Goal: Task Accomplishment & Management: Manage account settings

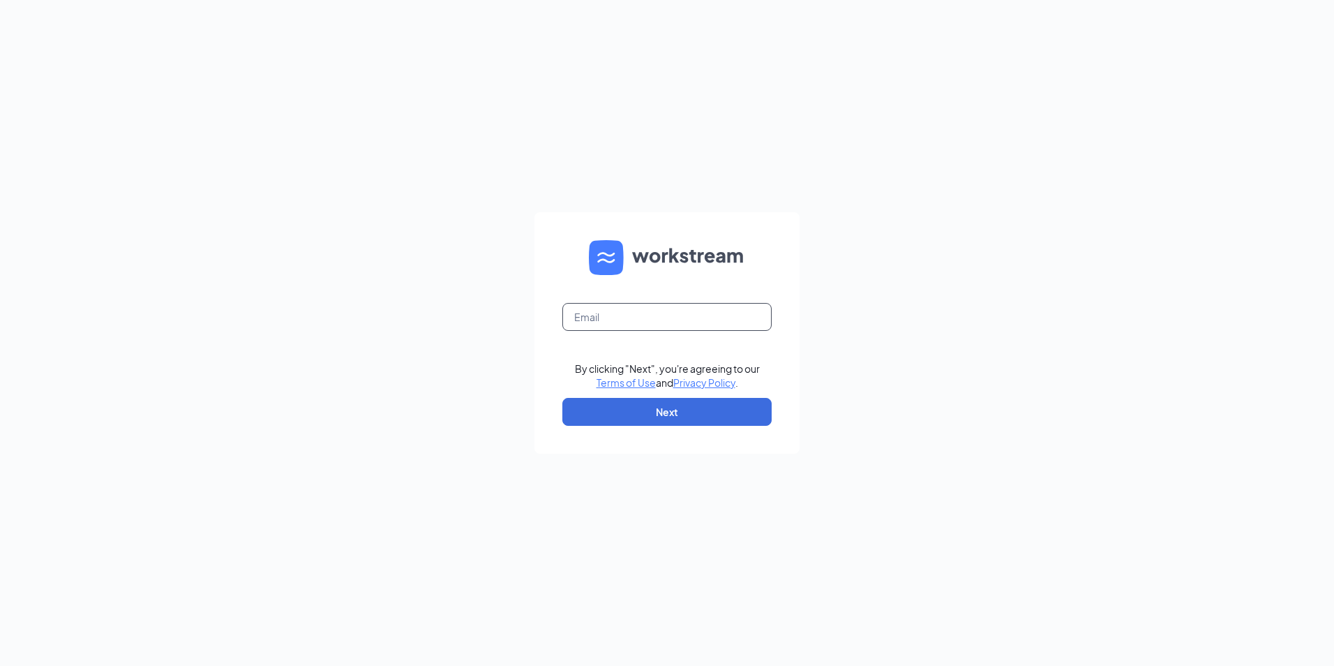
click at [581, 324] on input "text" at bounding box center [666, 317] width 209 height 28
type input "jj1160in@gmail.com"
click at [620, 416] on button "Next" at bounding box center [666, 412] width 209 height 28
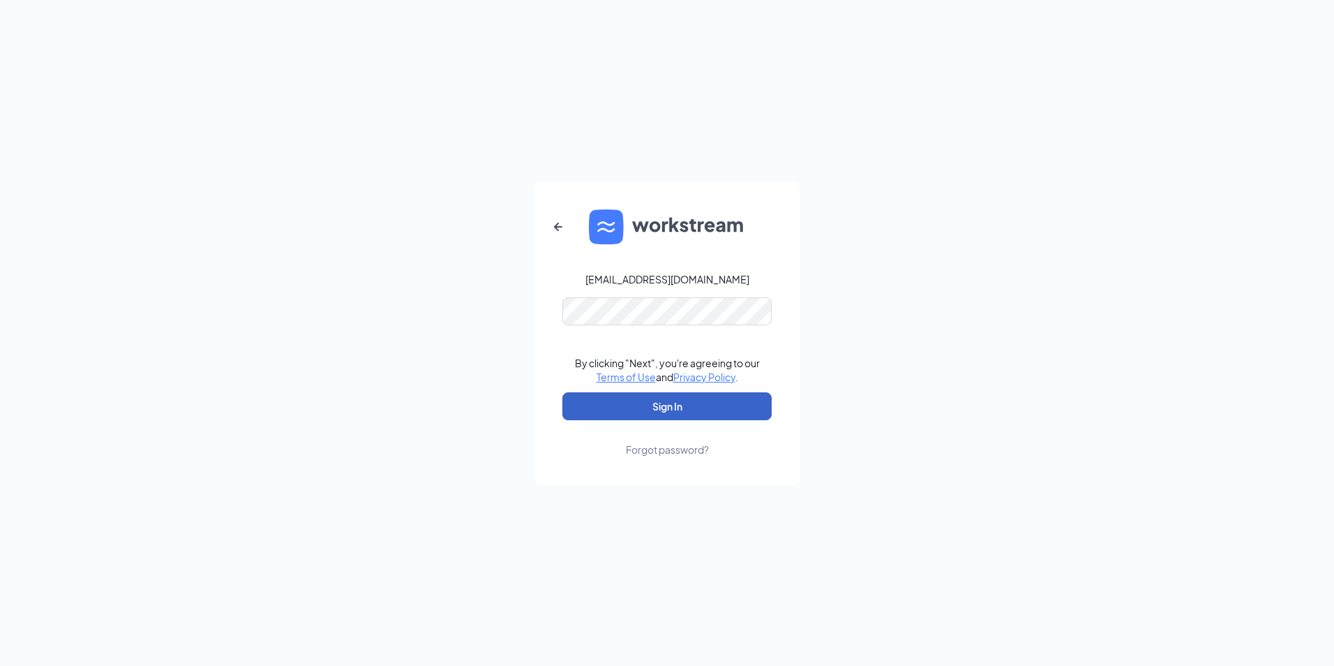
click at [624, 402] on button "Sign In" at bounding box center [666, 406] width 209 height 28
